Goal: Information Seeking & Learning: Understand process/instructions

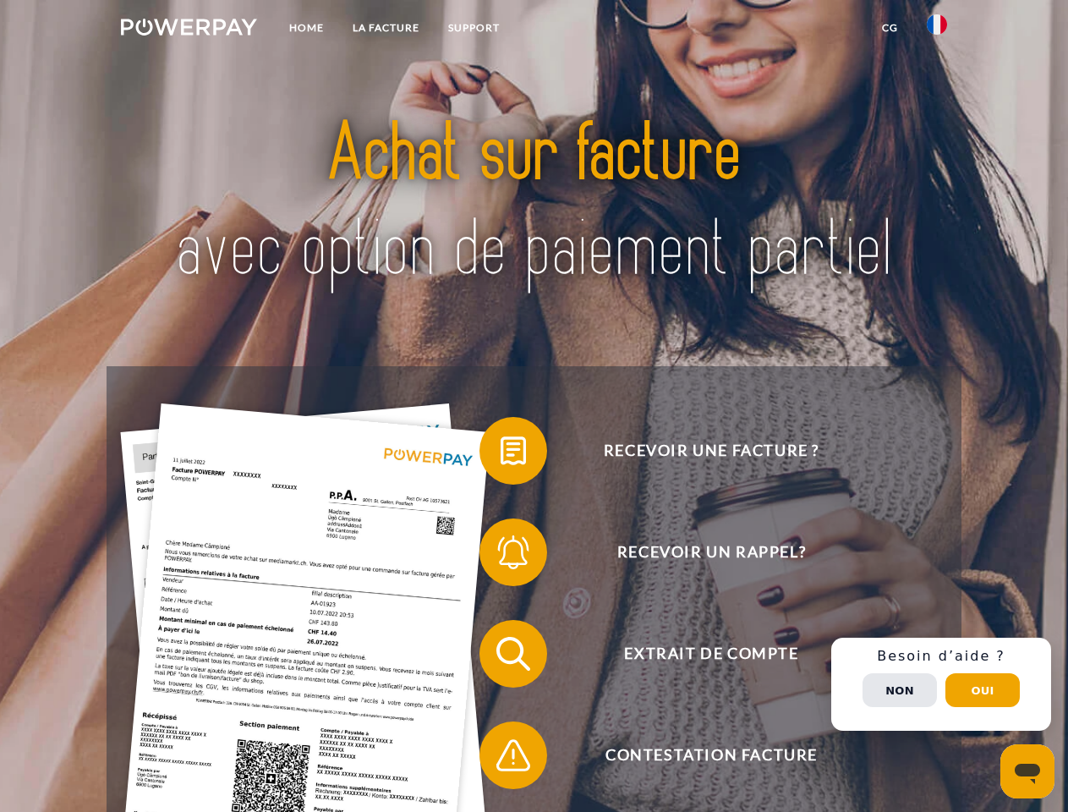
click at [189, 30] on img at bounding box center [189, 27] width 136 height 17
click at [937, 30] on img at bounding box center [937, 24] width 20 height 20
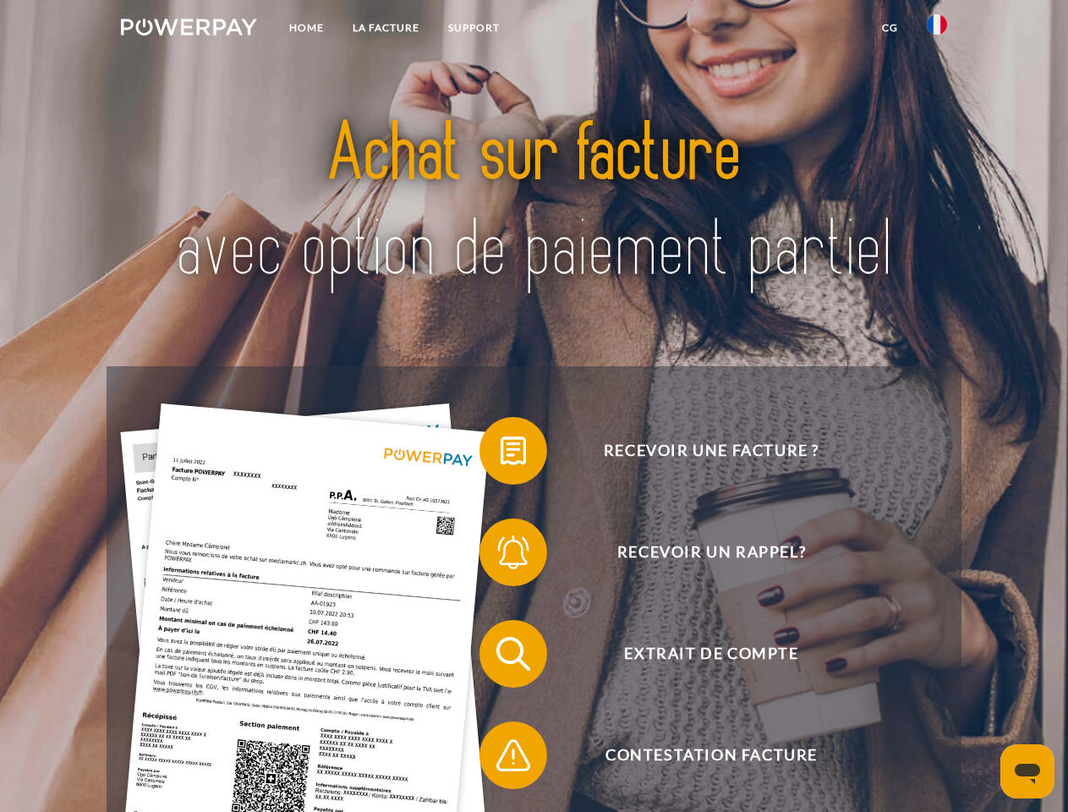
click at [890, 28] on link "CG" at bounding box center [890, 28] width 45 height 30
click at [501, 454] on span at bounding box center [488, 450] width 85 height 85
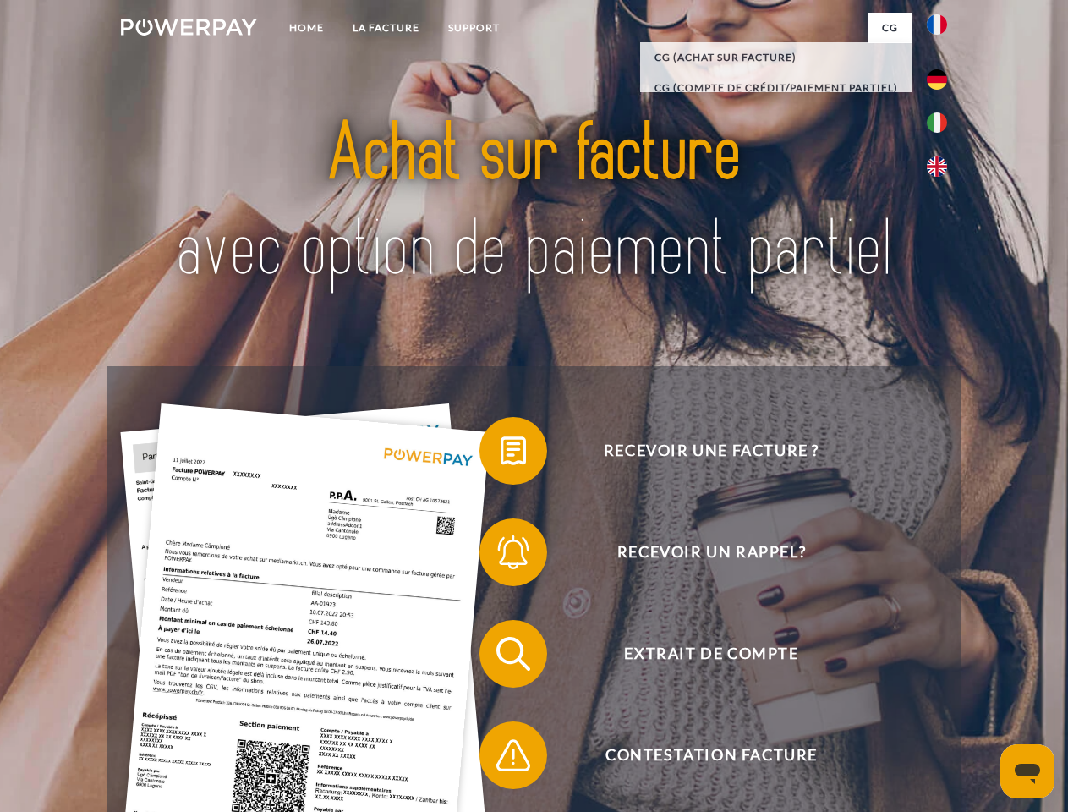
click at [501, 556] on span at bounding box center [488, 552] width 85 height 85
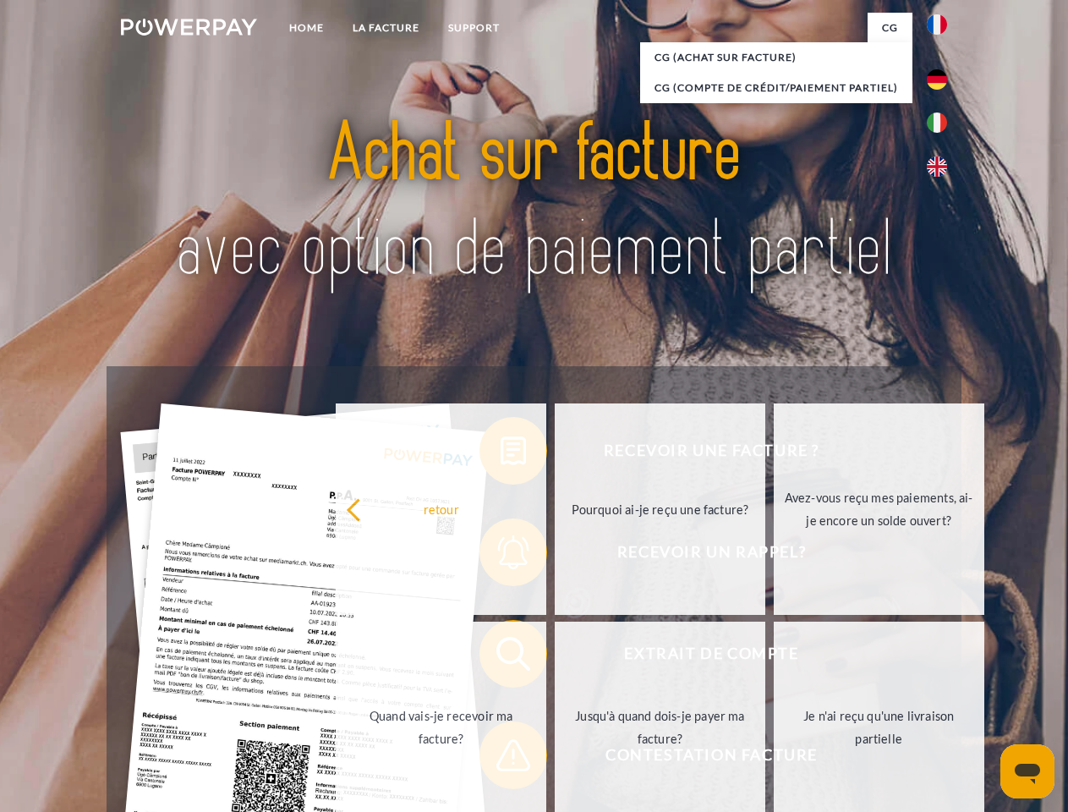
click at [555, 657] on link "Jusqu'à quand dois-je payer ma facture?" at bounding box center [660, 727] width 211 height 211
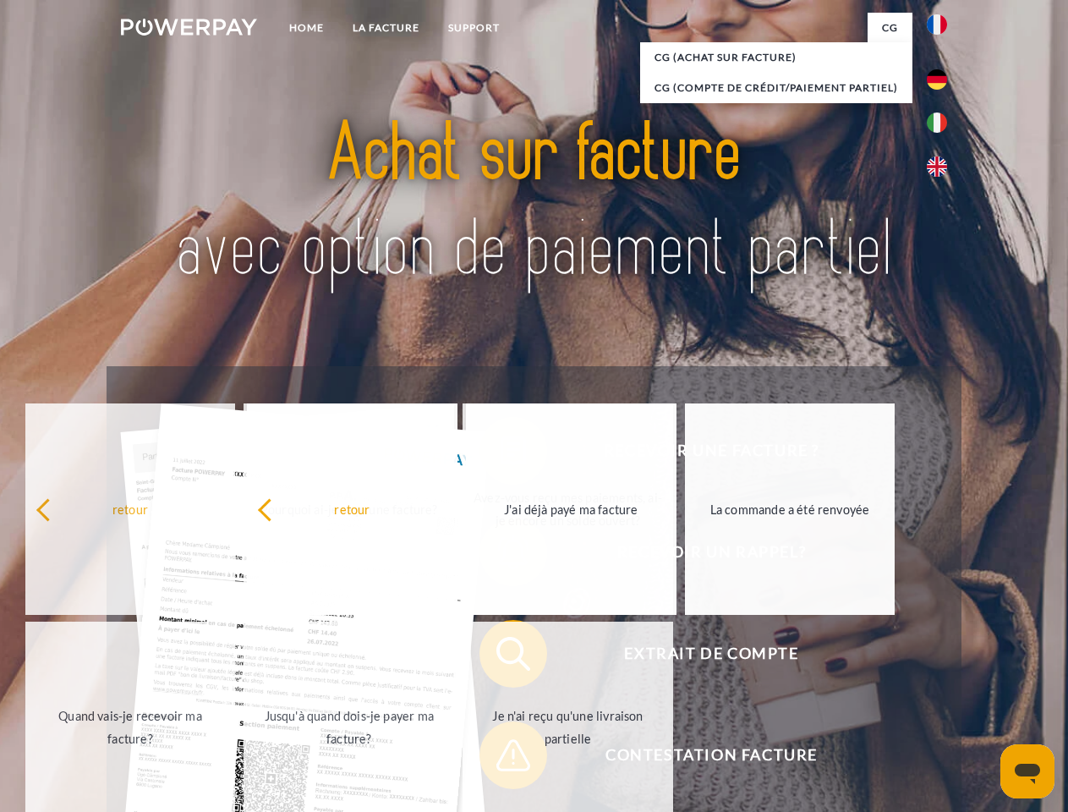
click at [501, 758] on span at bounding box center [488, 755] width 85 height 85
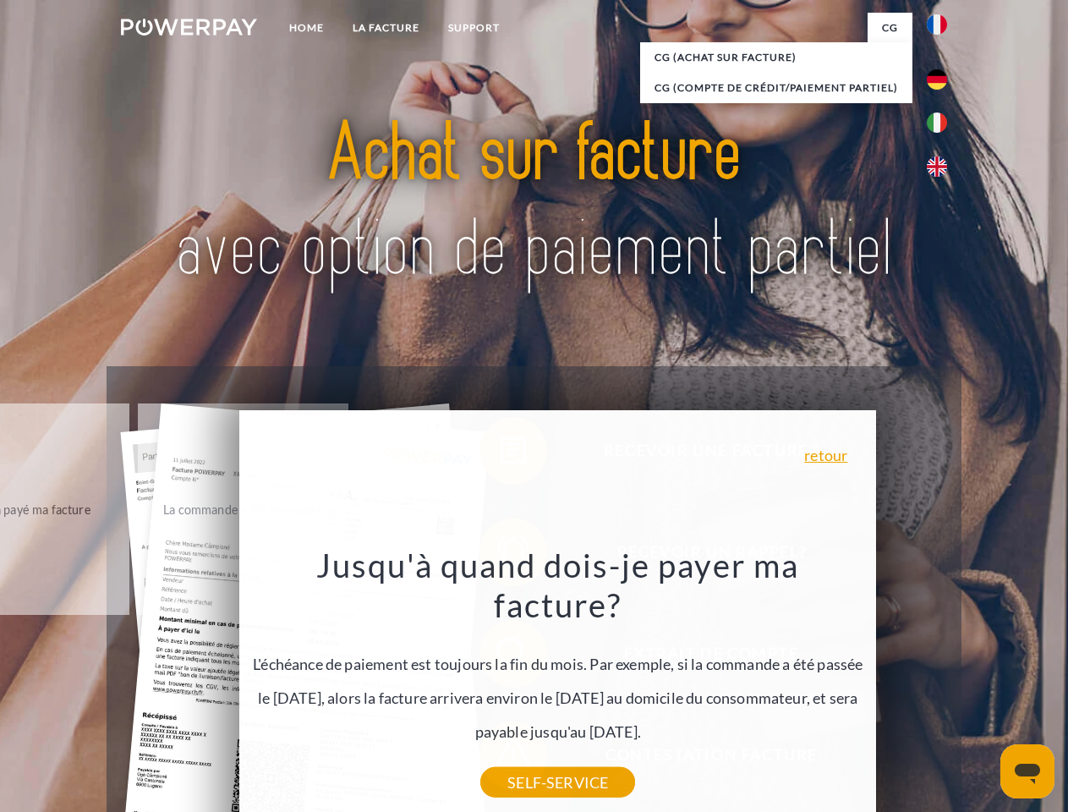
click at [941, 684] on div "Recevoir une facture ? Recevoir un rappel? Extrait de compte retour" at bounding box center [534, 704] width 854 height 676
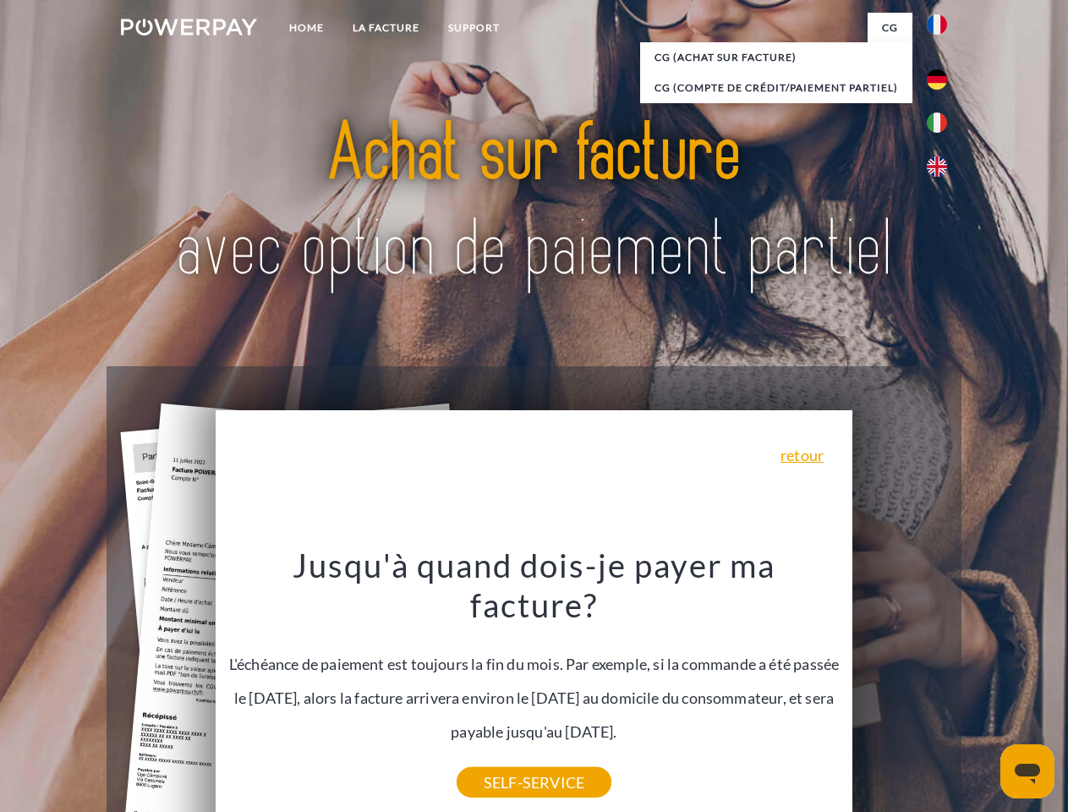
click at [900, 687] on span "Extrait de compte" at bounding box center [711, 654] width 414 height 68
click at [983, 690] on header "Home LA FACTURE Support" at bounding box center [534, 584] width 1068 height 1168
